Goal: Information Seeking & Learning: Learn about a topic

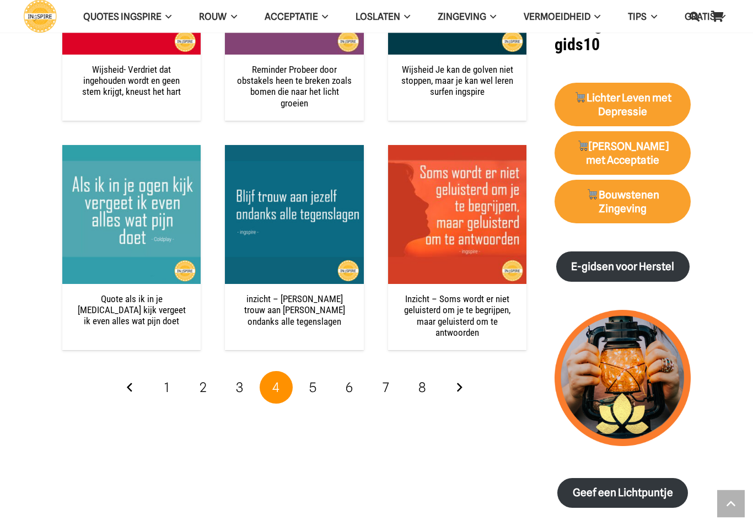
scroll to position [1379, 0]
click at [317, 392] on link "5" at bounding box center [313, 387] width 33 height 33
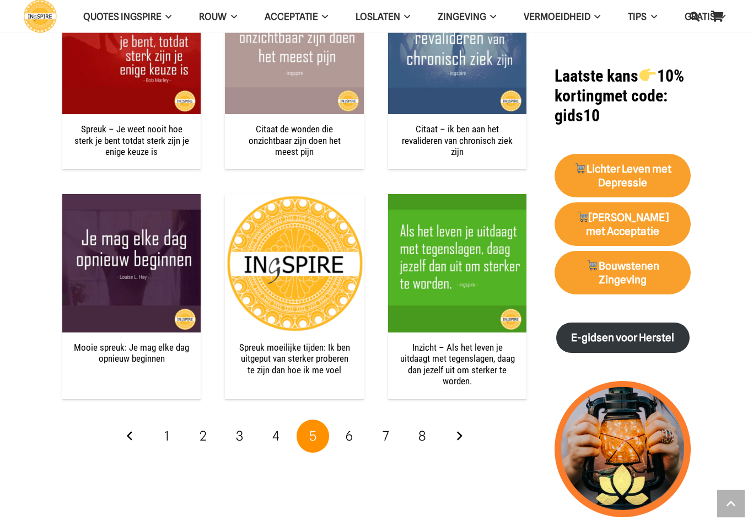
scroll to position [1308, 0]
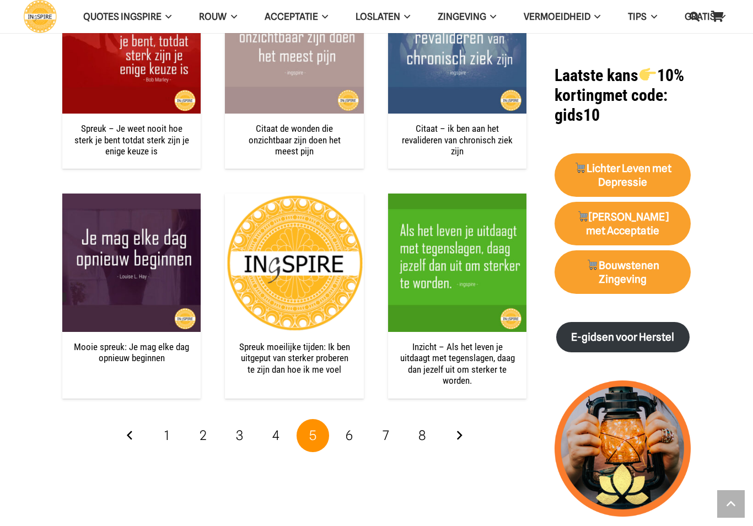
click at [341, 432] on link "6" at bounding box center [349, 435] width 33 height 33
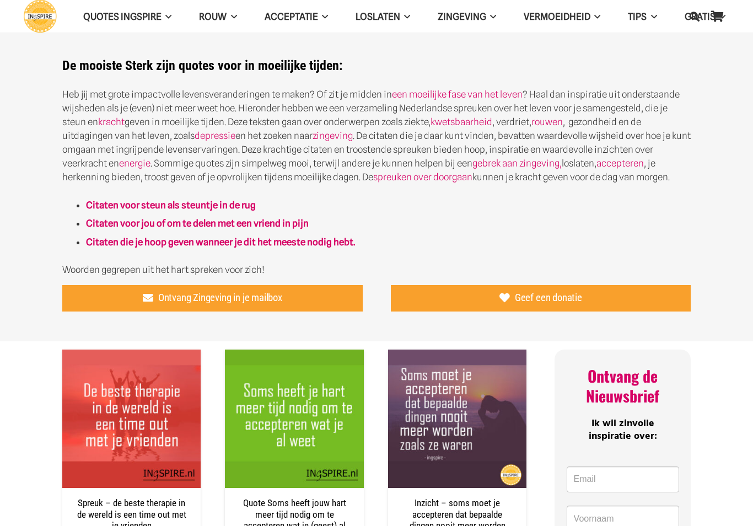
scroll to position [486, 0]
click at [355, 238] on strong "Citaten die je hoop geven wanneer je dit het meeste nodig hebt." at bounding box center [220, 242] width 269 height 11
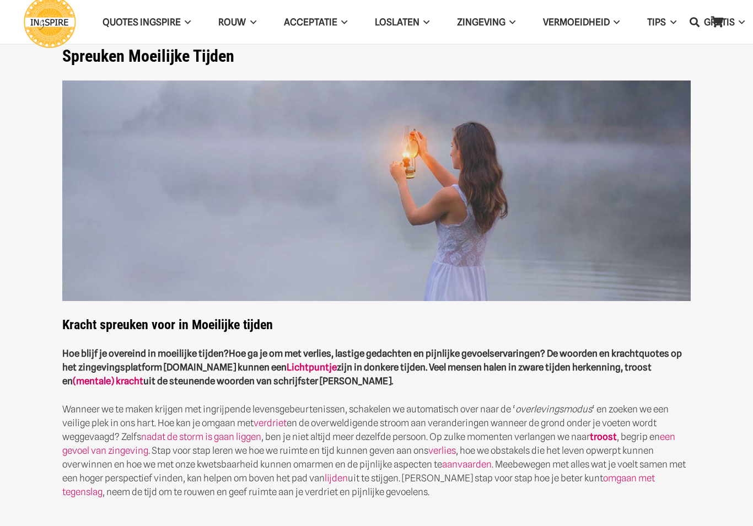
scroll to position [0, 0]
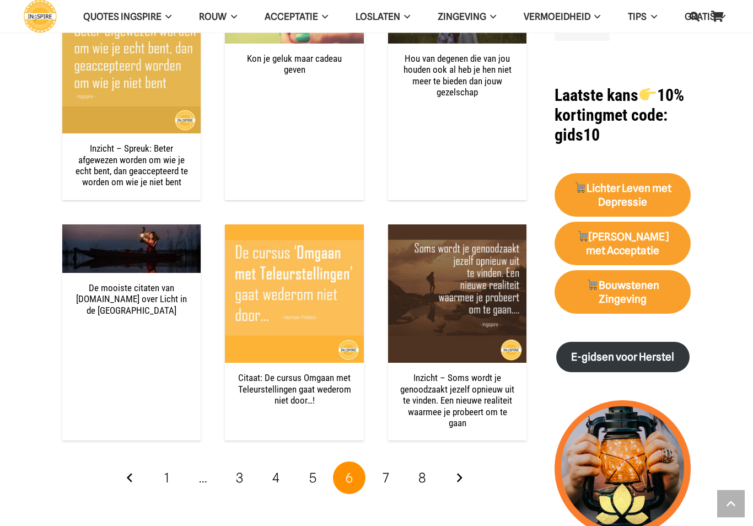
scroll to position [1289, 0]
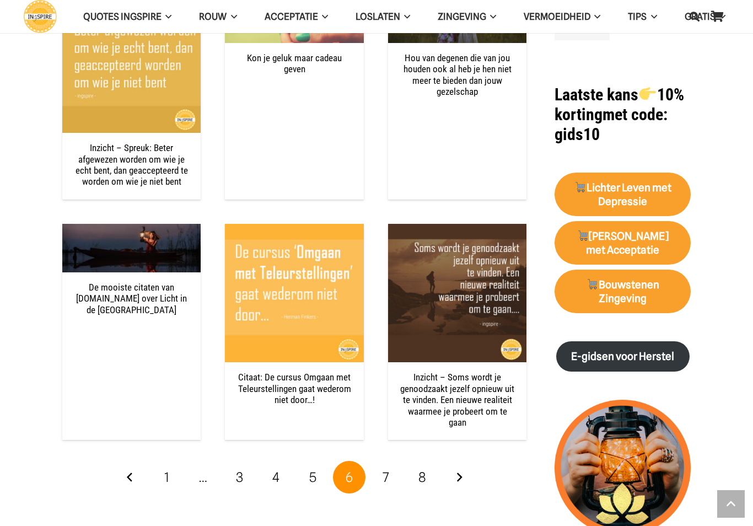
click at [638, 289] on strong "Bouwstenen Zingeving" at bounding box center [623, 291] width 73 height 26
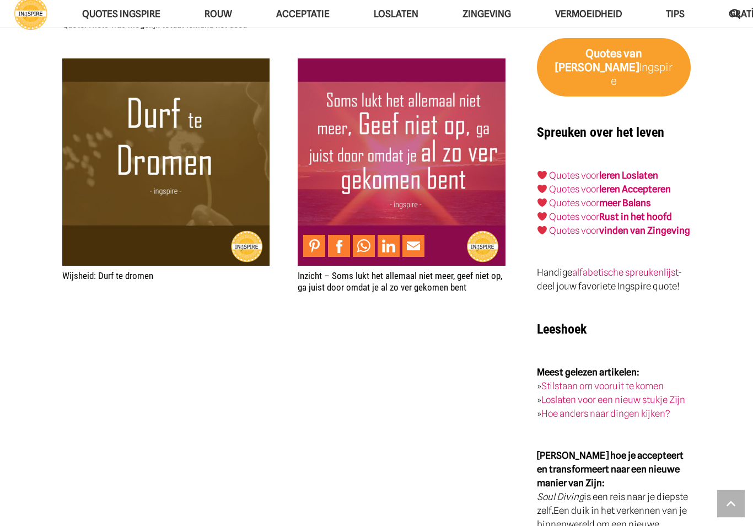
scroll to position [1753, 0]
click at [679, 405] on link "Loslaten voor een nieuw stukje Zijn" at bounding box center [614, 399] width 144 height 11
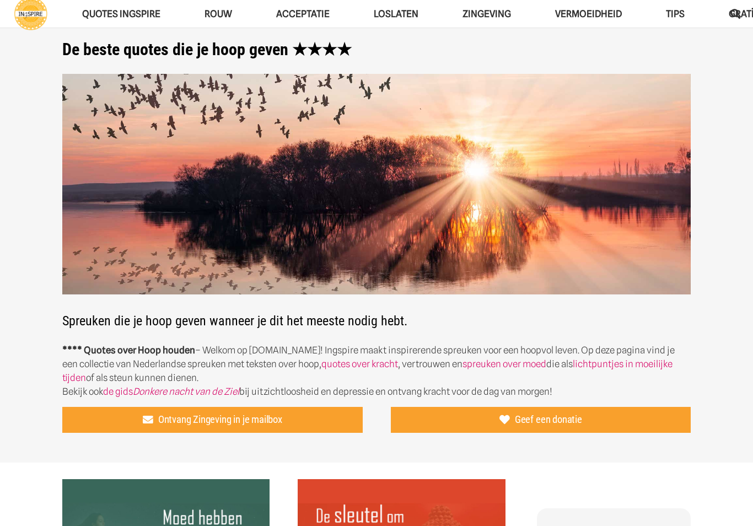
scroll to position [0, 0]
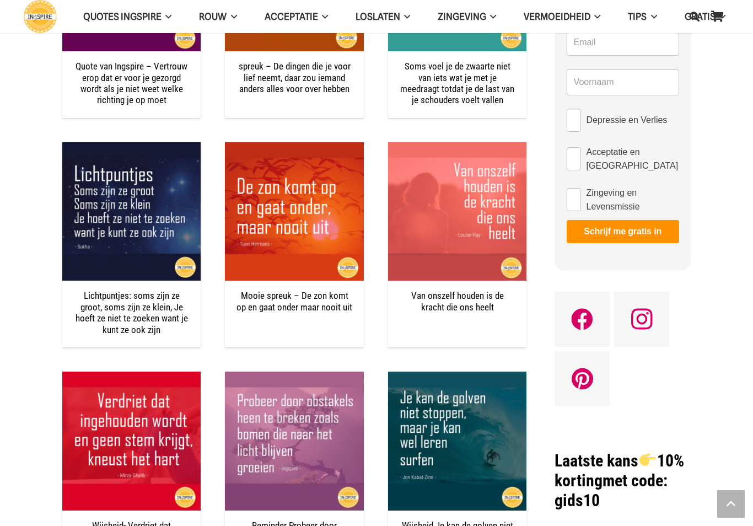
scroll to position [922, 0]
